Goal: Task Accomplishment & Management: Manage account settings

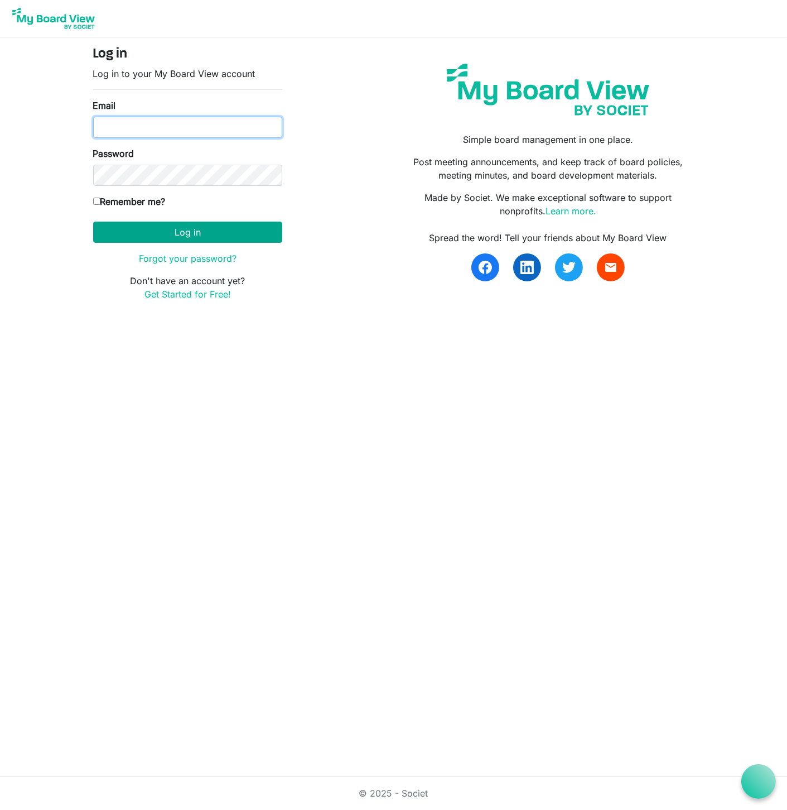
type input "[PERSON_NAME][EMAIL_ADDRESS][DOMAIN_NAME]"
click at [151, 236] on button "Log in" at bounding box center [187, 232] width 189 height 21
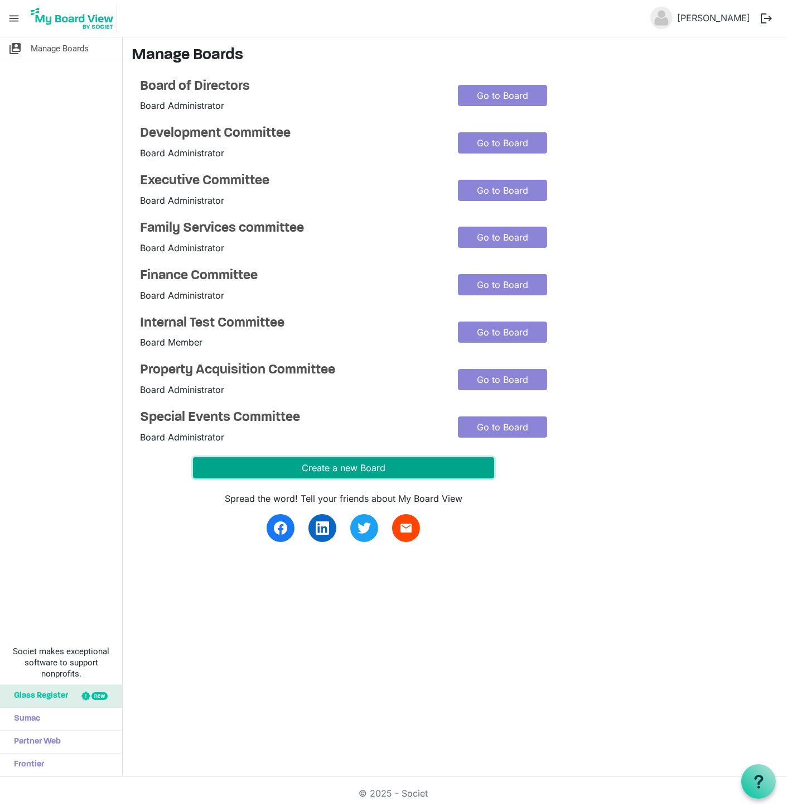
click at [373, 463] on button "Create a new Board" at bounding box center [343, 467] width 301 height 21
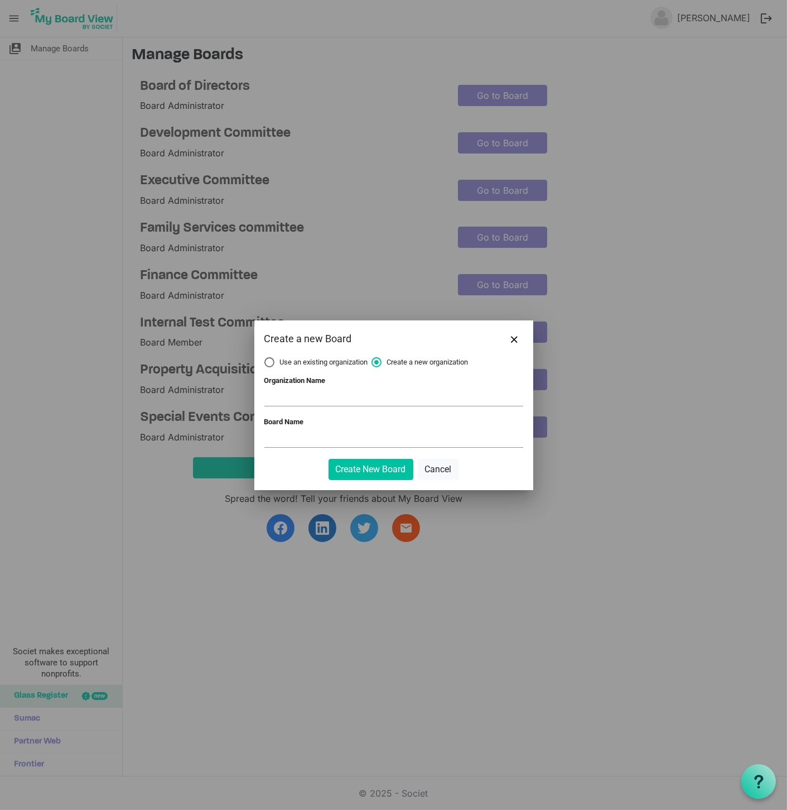
click at [270, 362] on label "Use an existing organization" at bounding box center [317, 362] width 104 height 10
click at [265, 358] on input "Use an existing organization" at bounding box center [265, 357] width 1 height 1
radio input "true"
click at [274, 398] on span at bounding box center [394, 397] width 259 height 17
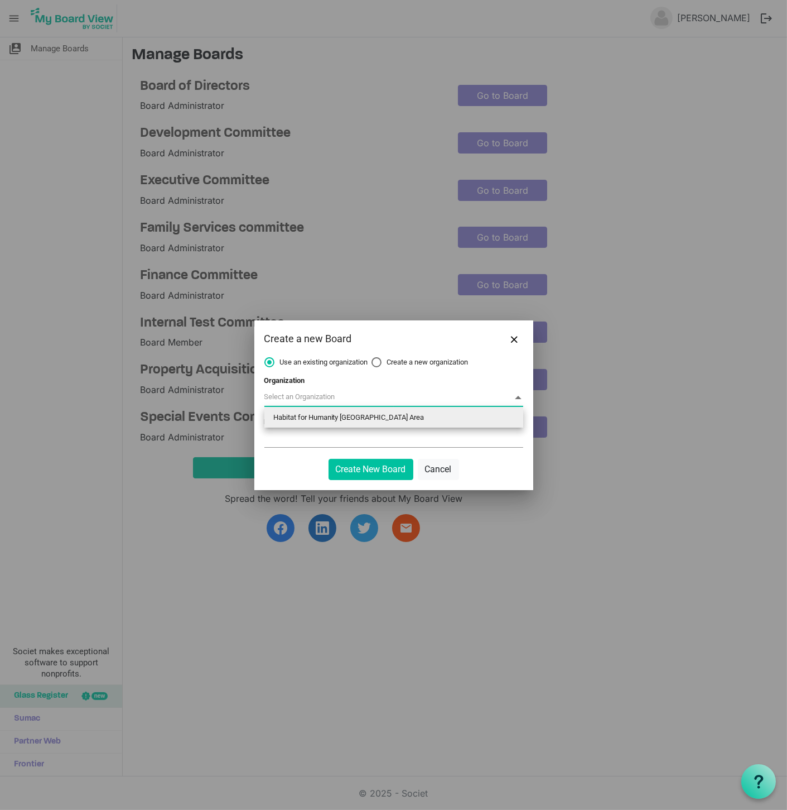
click at [283, 412] on li "Habitat for Humanity [GEOGRAPHIC_DATA] Area" at bounding box center [394, 417] width 259 height 20
type input "Habitat for Humanity [GEOGRAPHIC_DATA] Area"
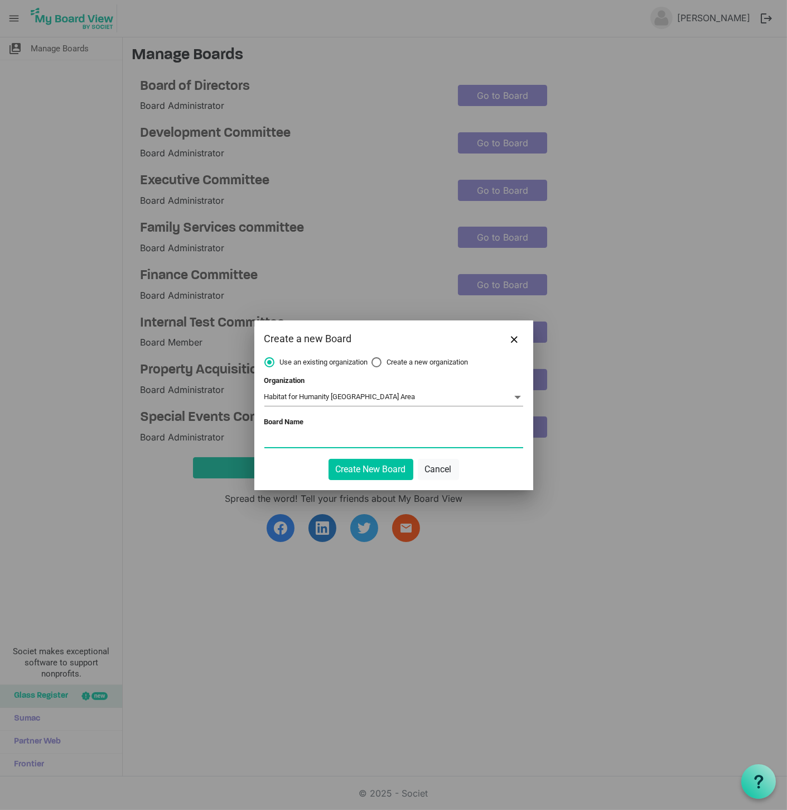
click at [280, 439] on input "Board Name" at bounding box center [394, 438] width 259 height 17
type input "Nominating Committee"
click at [370, 472] on button "Create New Board" at bounding box center [371, 469] width 85 height 21
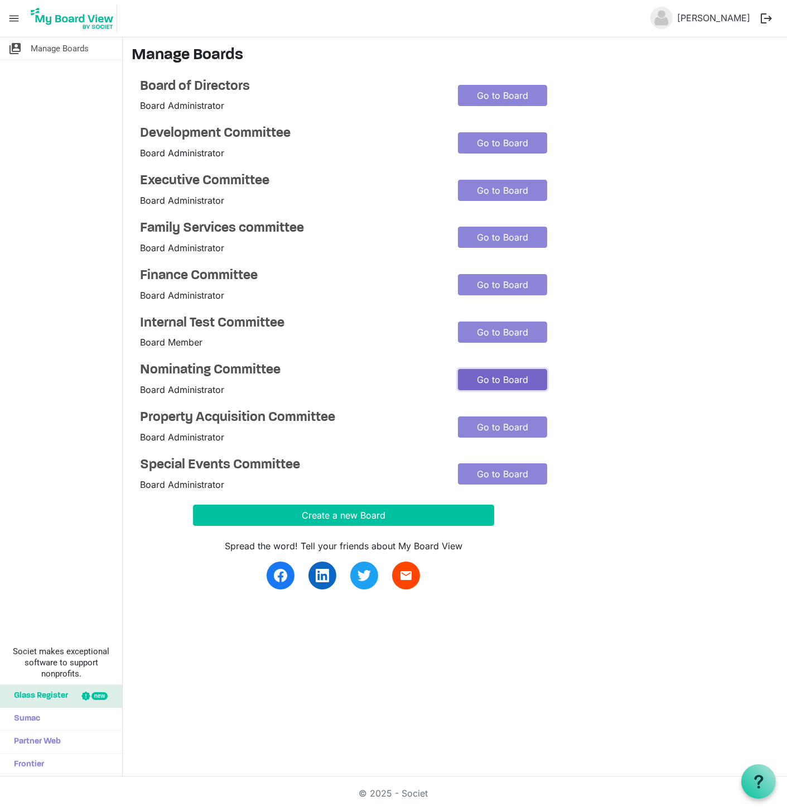
click at [469, 381] on link "Go to Board" at bounding box center [502, 379] width 89 height 21
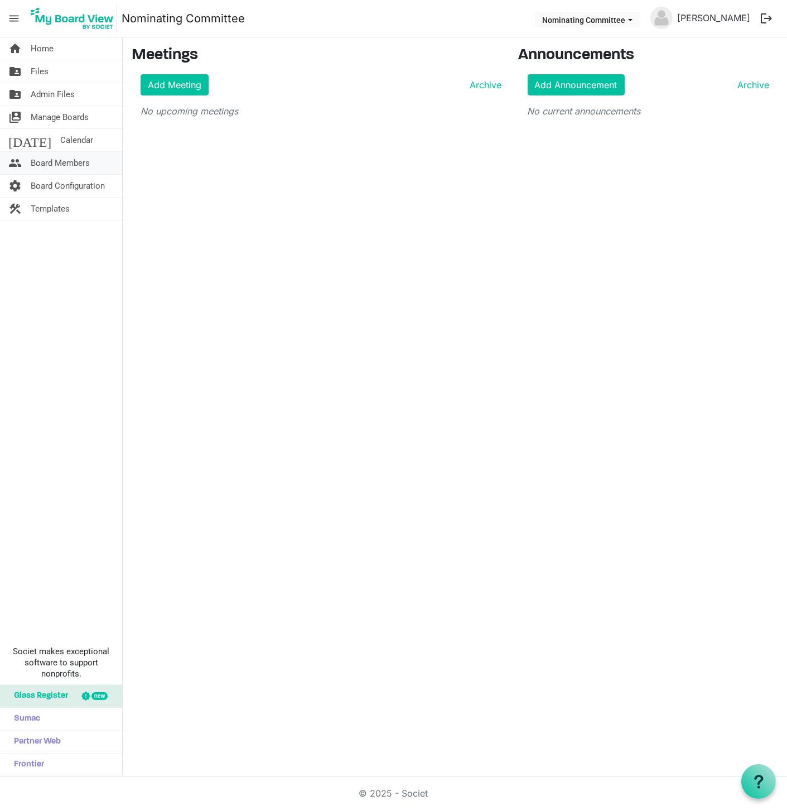
click at [56, 162] on span "Board Members" at bounding box center [60, 163] width 59 height 22
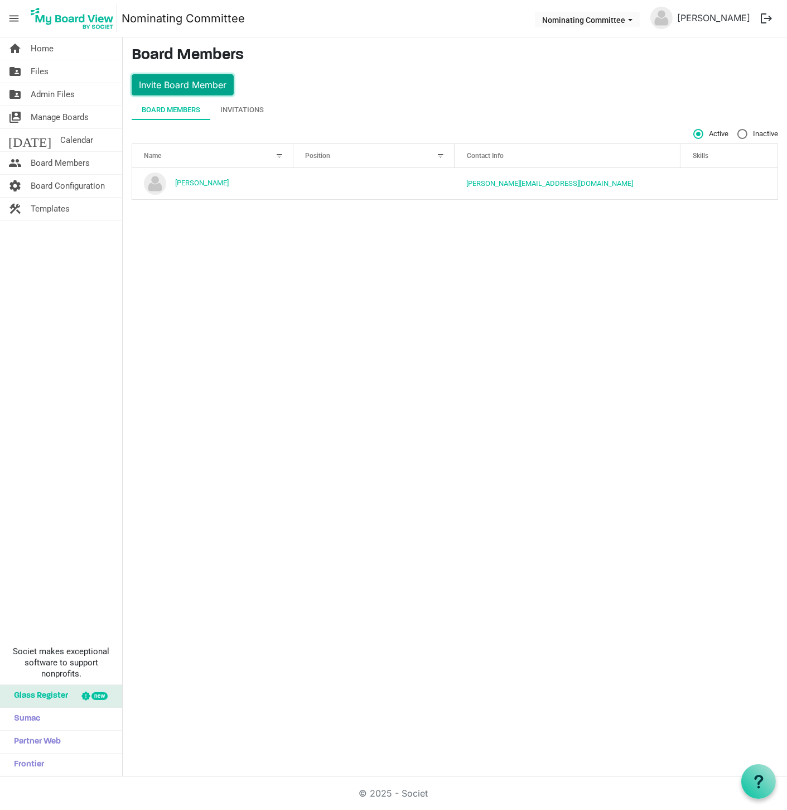
click at [201, 84] on button "Invite Board Member" at bounding box center [183, 84] width 102 height 21
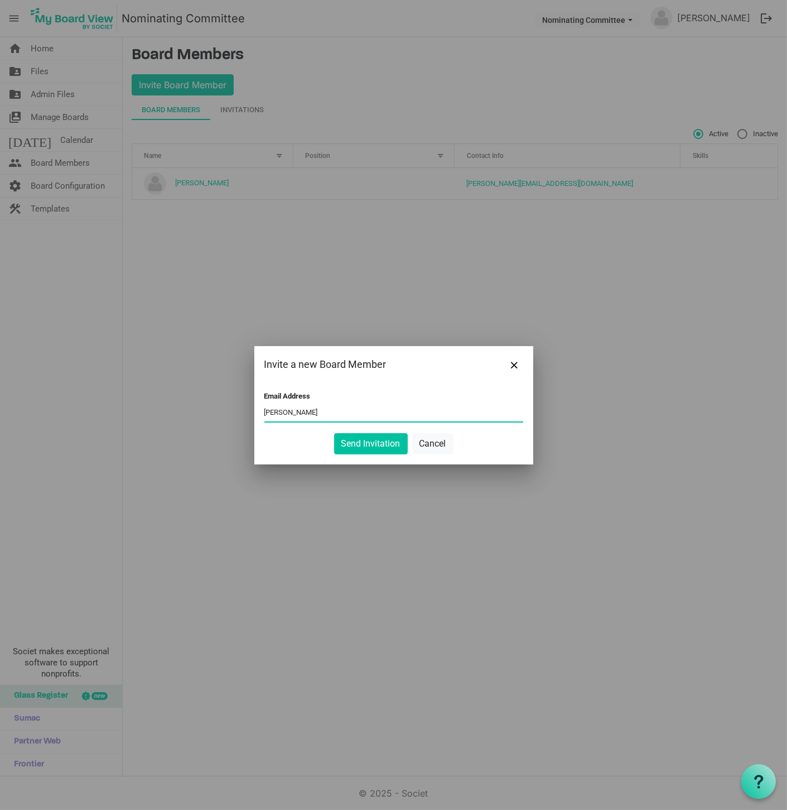
type input "carin@habitatsaltlake.org"
click at [358, 446] on button "Send Invitation" at bounding box center [371, 443] width 74 height 21
